Goal: Information Seeking & Learning: Learn about a topic

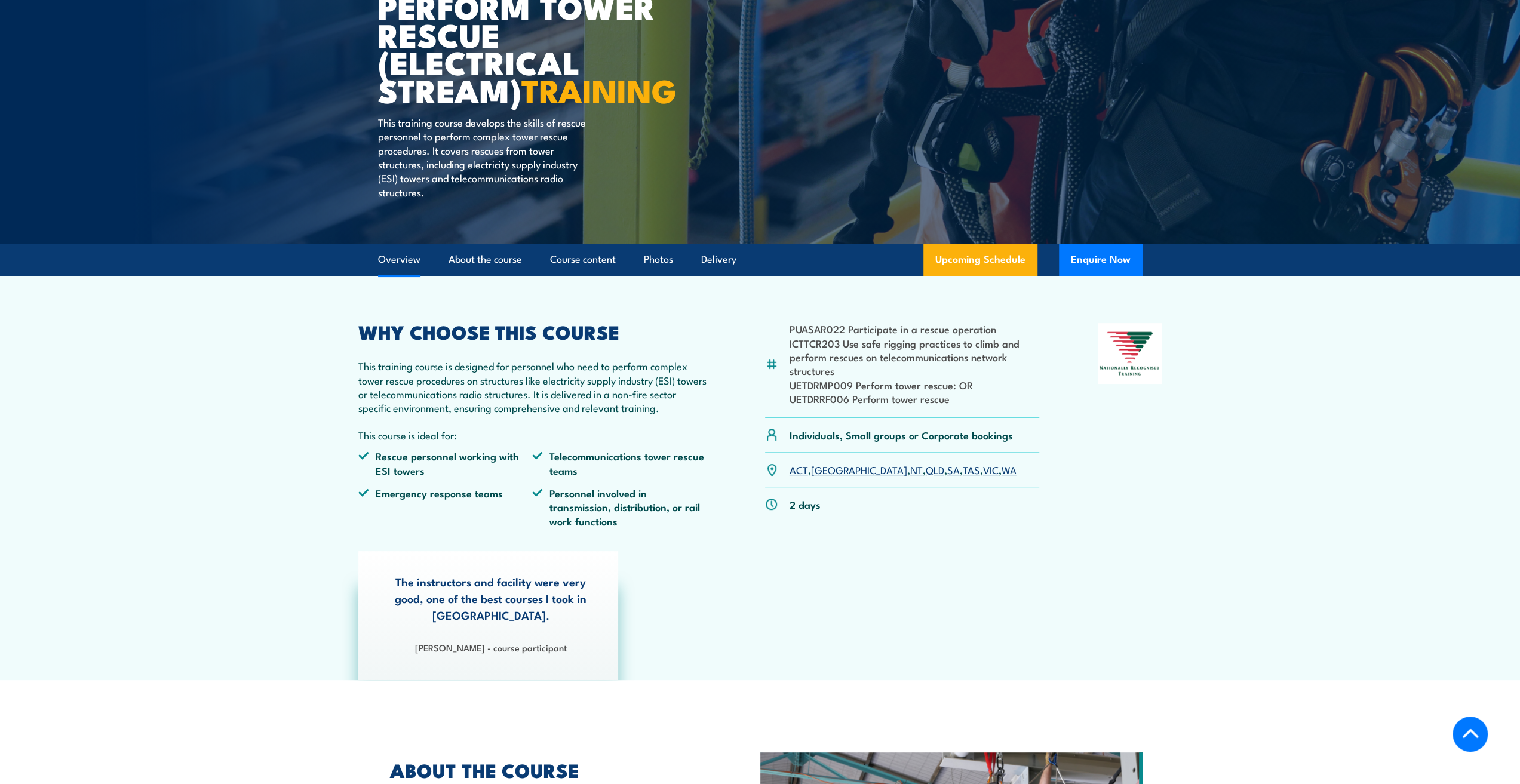
scroll to position [358, 0]
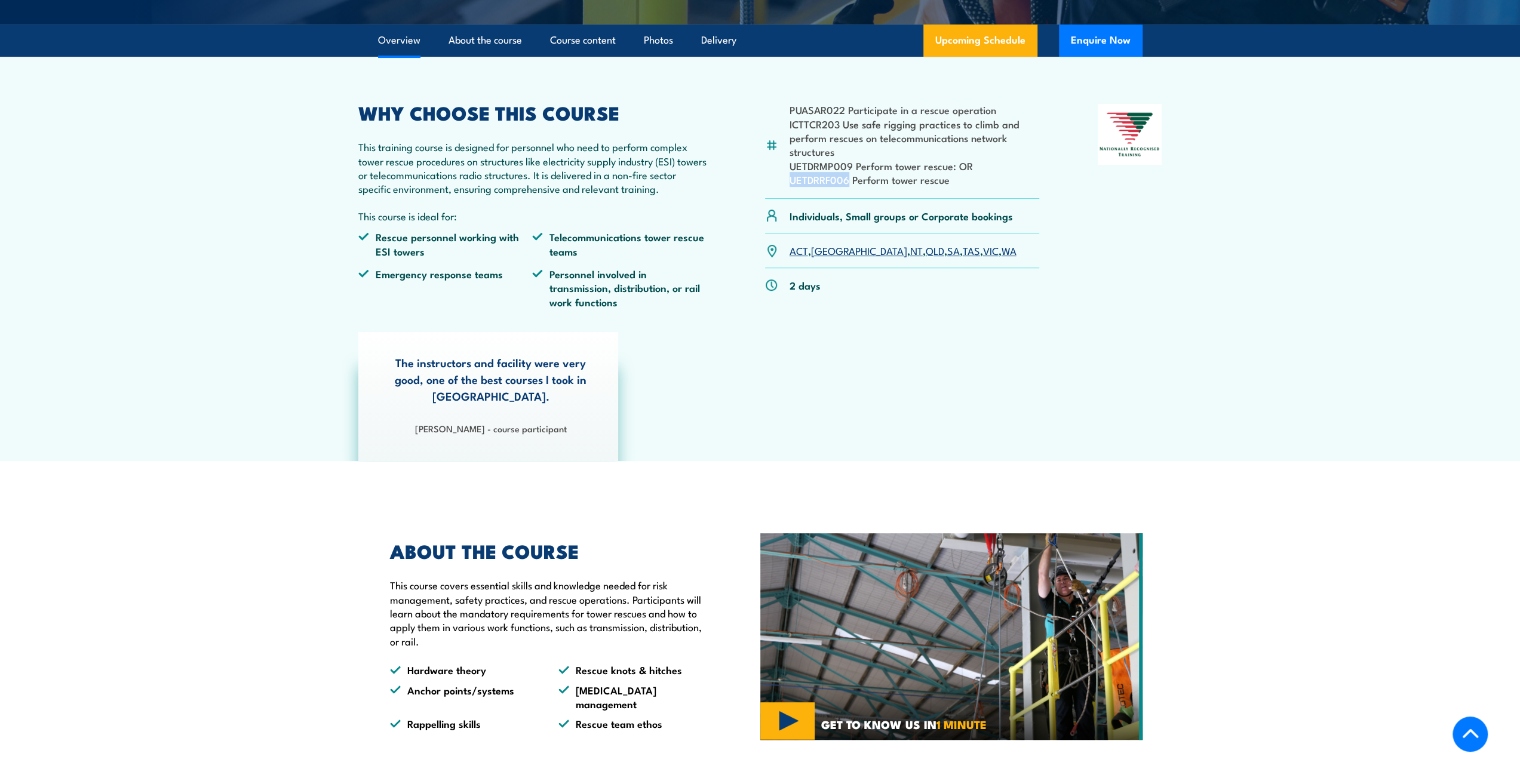
drag, startPoint x: 847, startPoint y: 209, endPoint x: 789, endPoint y: 207, distance: 58.0
click at [789, 186] on li "UETDRRF006 Perform tower rescue" at bounding box center [914, 179] width 250 height 14
drag, startPoint x: 809, startPoint y: 146, endPoint x: 843, endPoint y: 150, distance: 34.2
click at [843, 150] on li "ICTTCR203 Use safe rigging practices to climb and perform rescues on telecommun…" at bounding box center [914, 137] width 250 height 42
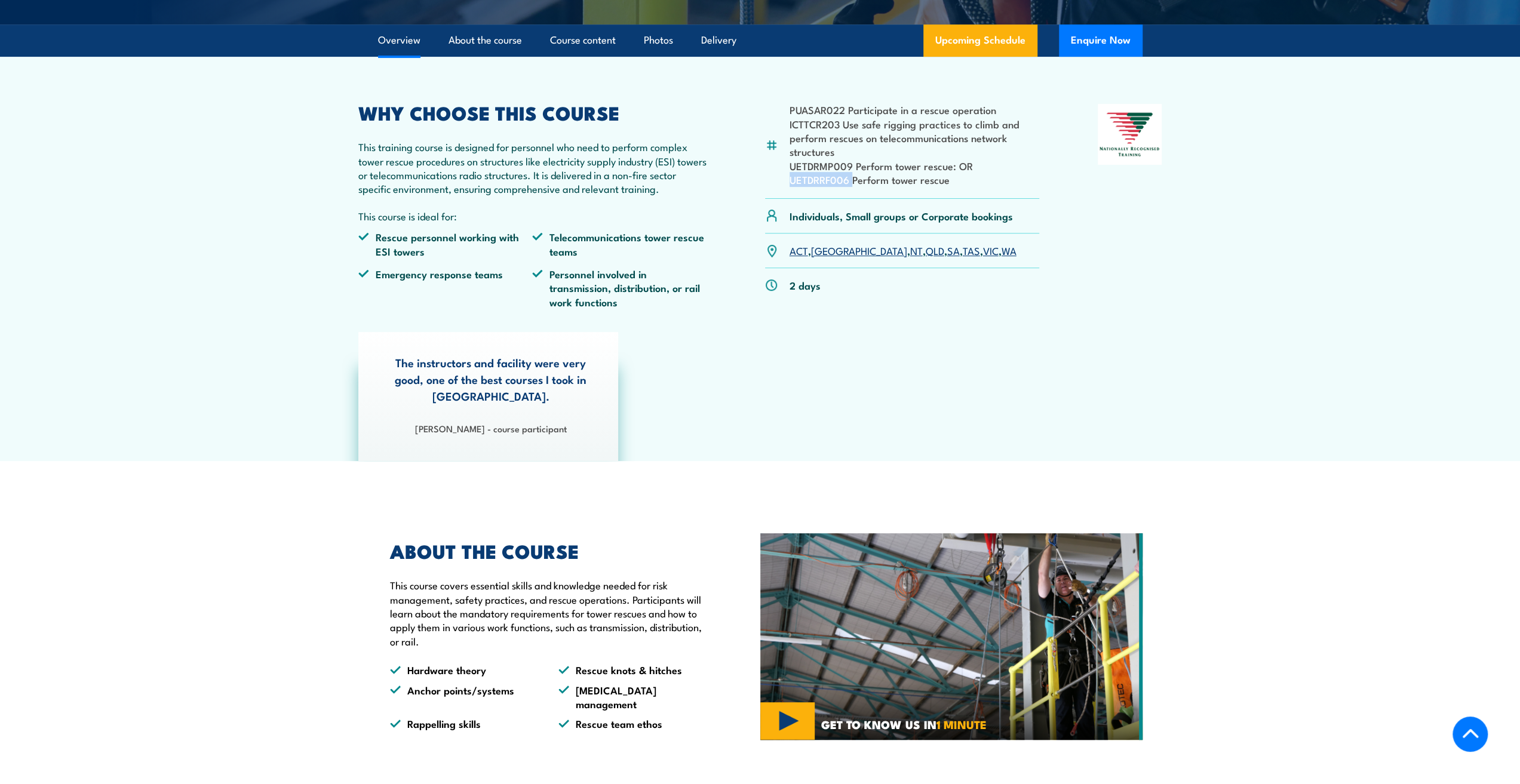
drag, startPoint x: 851, startPoint y: 210, endPoint x: 784, endPoint y: 206, distance: 67.1
click at [784, 198] on div "PUASAR022 Participate in a rescue operation ICTTCR203 Use safe rigging practice…" at bounding box center [902, 151] width 274 height 94
click at [635, 559] on h2 "ABOUT THE COURSE" at bounding box center [548, 550] width 315 height 16
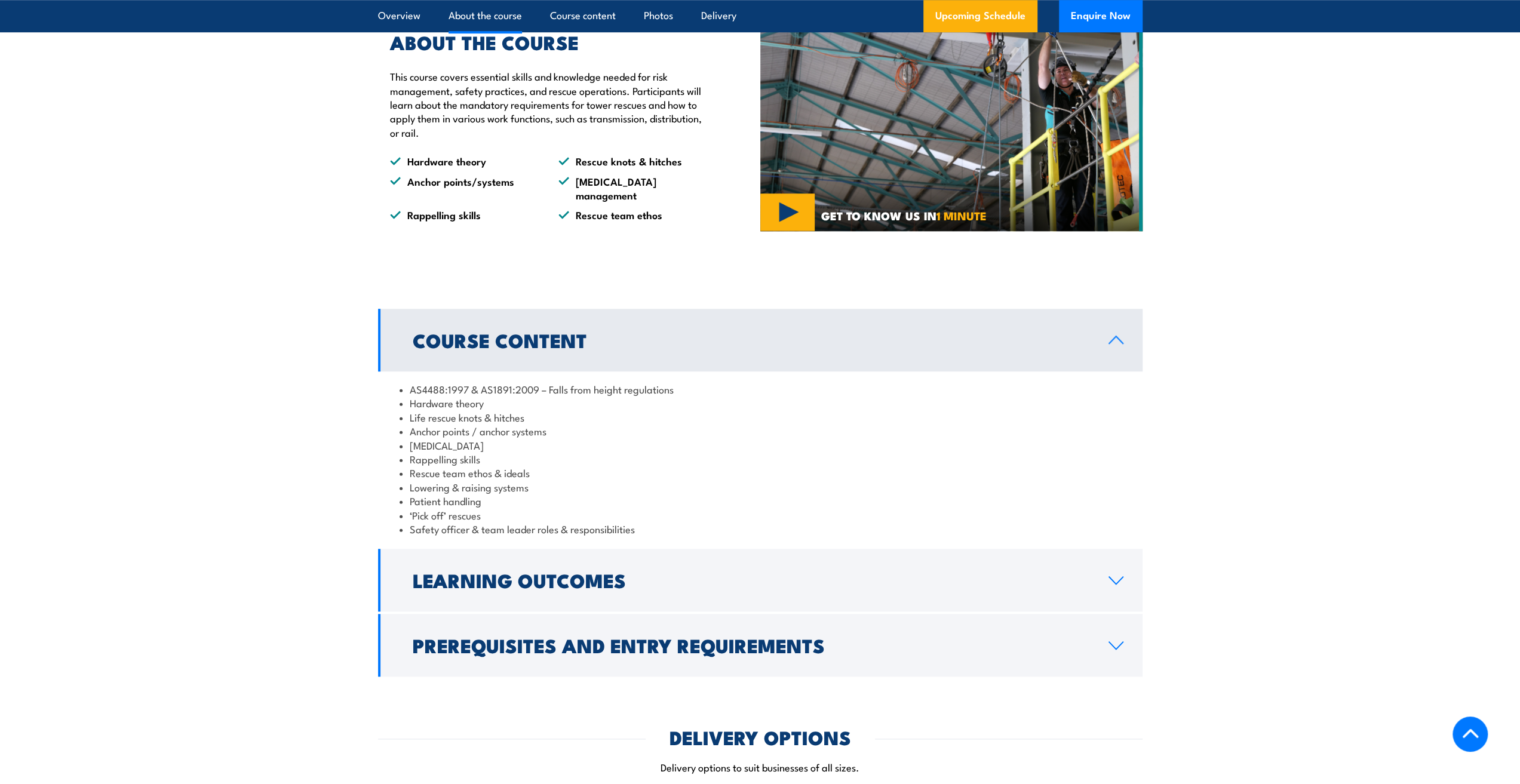
scroll to position [955, 0]
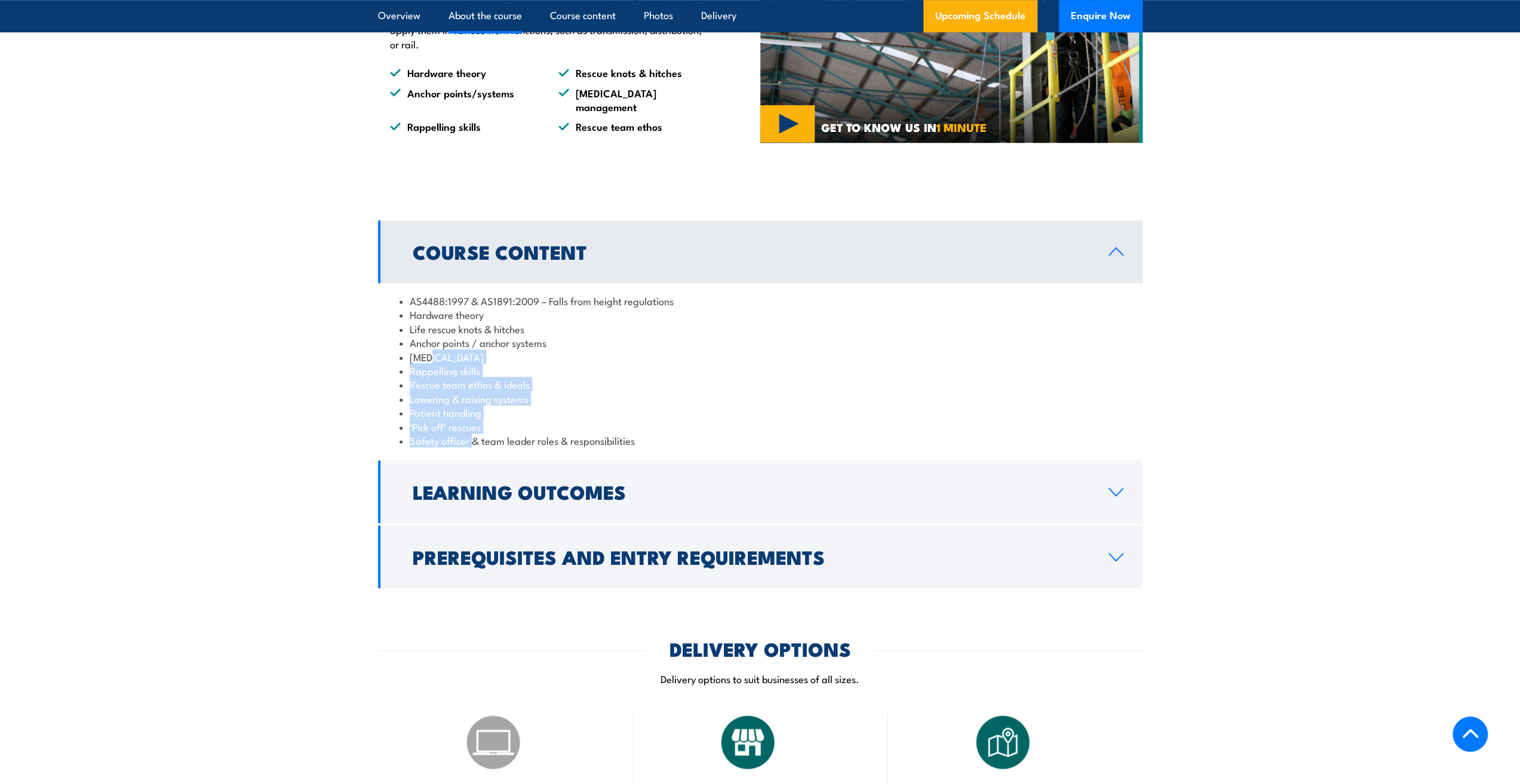
drag, startPoint x: 474, startPoint y: 461, endPoint x: 428, endPoint y: 380, distance: 93.2
click at [428, 380] on ul "AS4488:1997 & AS1891:2009 – Falls from height regulations Hardware theory Life …" at bounding box center [761, 370] width 722 height 153
click at [428, 364] on li "[MEDICAL_DATA]" at bounding box center [761, 356] width 722 height 14
